Goal: Navigation & Orientation: Find specific page/section

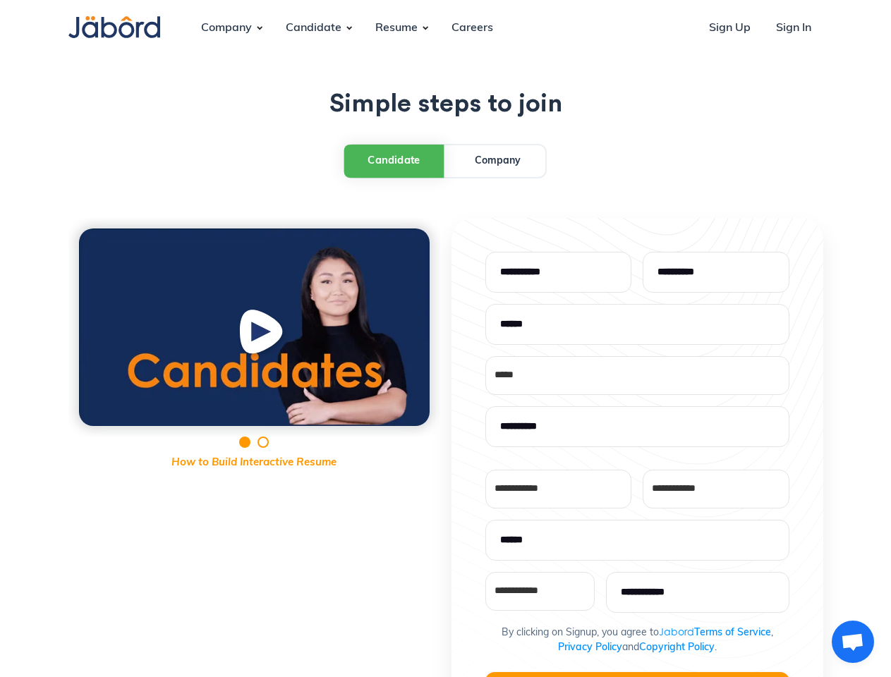
click at [445, 339] on div "**********" at bounding box center [445, 564] width 755 height 693
click at [226, 28] on div "Company" at bounding box center [226, 28] width 73 height 38
click at [313, 28] on div "Candidate" at bounding box center [313, 28] width 78 height 38
click at [396, 28] on div "Resume" at bounding box center [396, 28] width 65 height 38
click at [394, 160] on div "Candidate" at bounding box center [393, 161] width 53 height 16
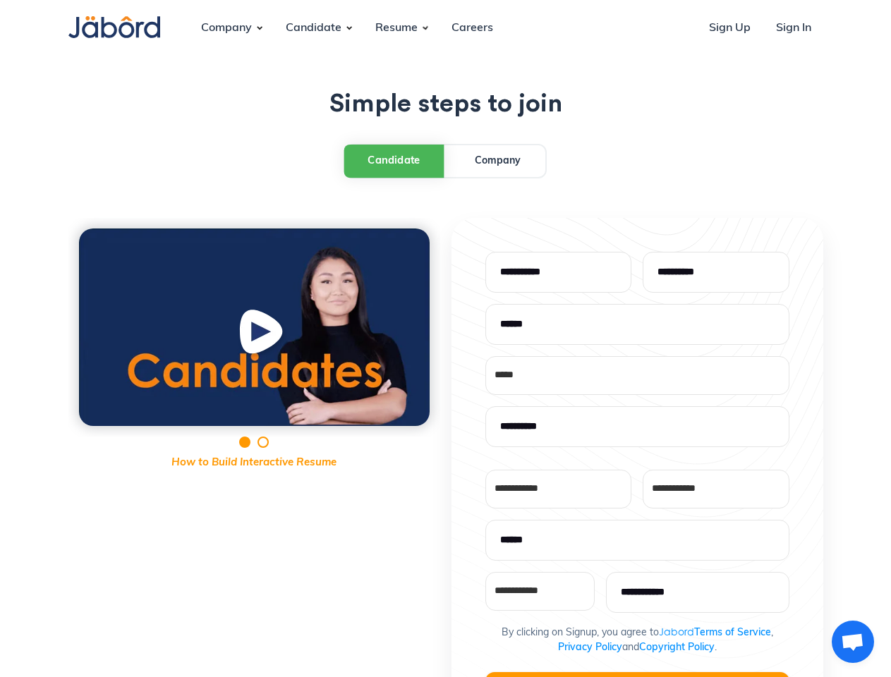
click at [254, 327] on img "open lightbox" at bounding box center [263, 334] width 54 height 55
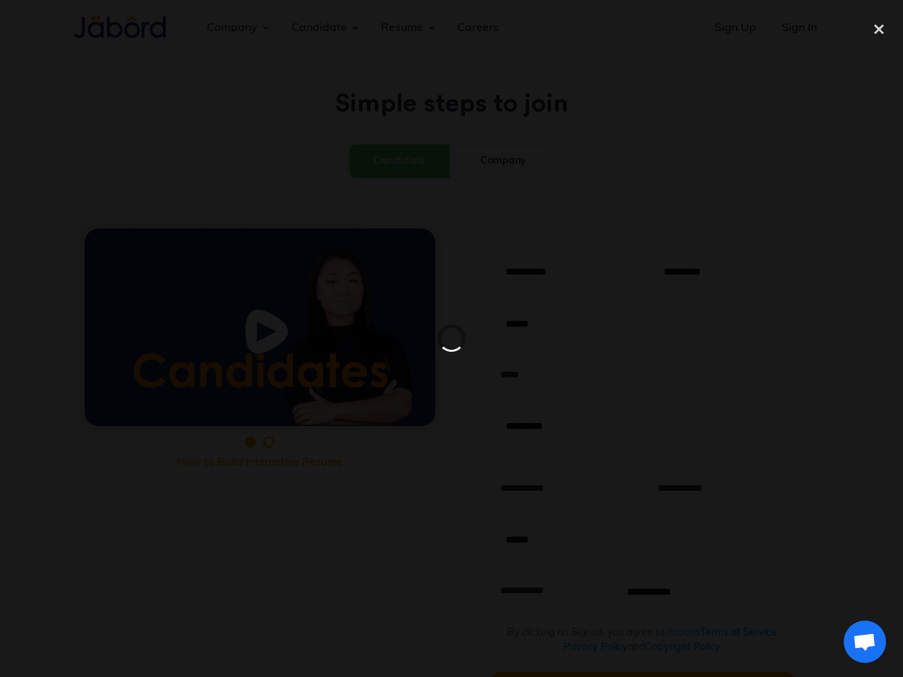
click at [637, 674] on div at bounding box center [451, 338] width 903 height 677
click at [853, 642] on span "Open chat" at bounding box center [864, 643] width 23 height 20
